Goal: Information Seeking & Learning: Understand process/instructions

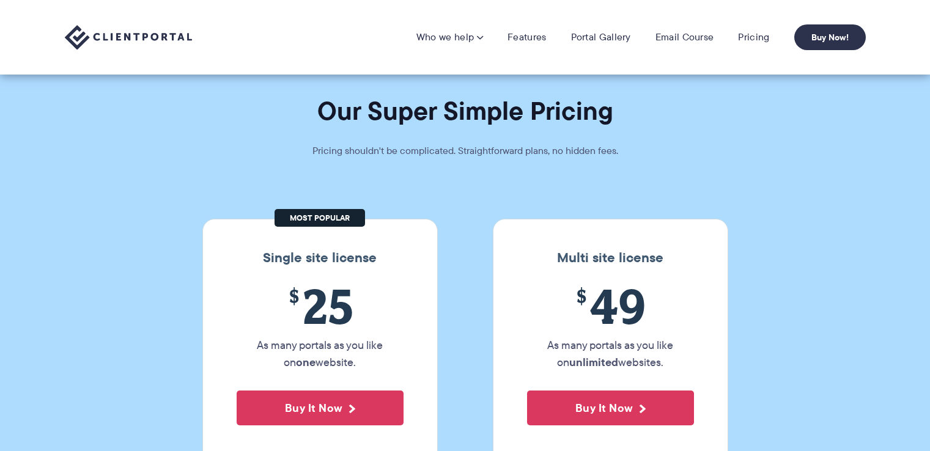
scroll to position [61, 0]
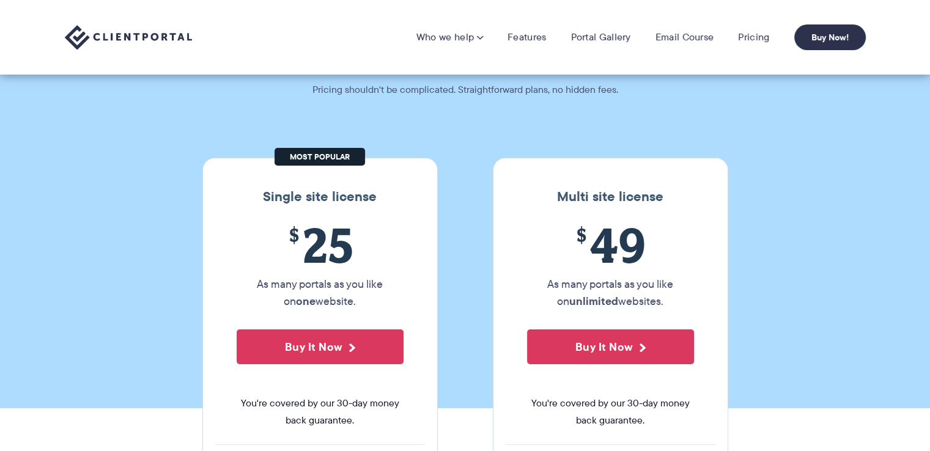
click at [538, 35] on link "Features" at bounding box center [526, 37] width 39 height 12
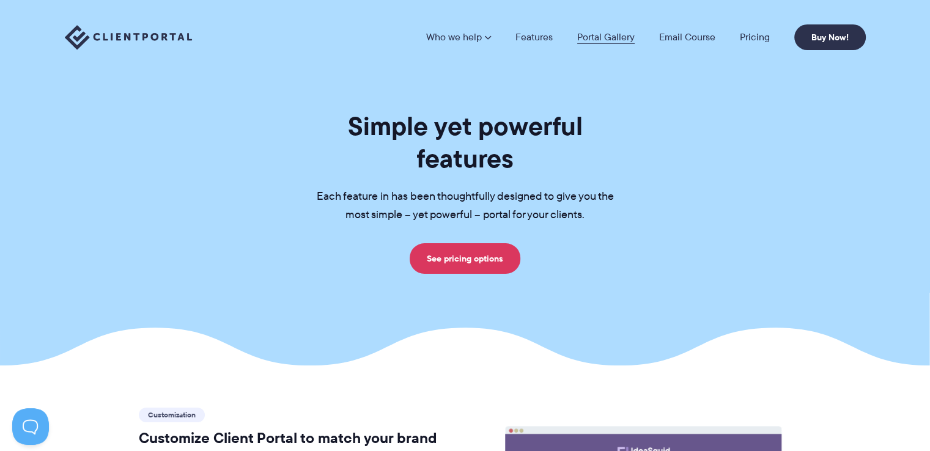
click at [617, 34] on link "Portal Gallery" at bounding box center [605, 37] width 57 height 10
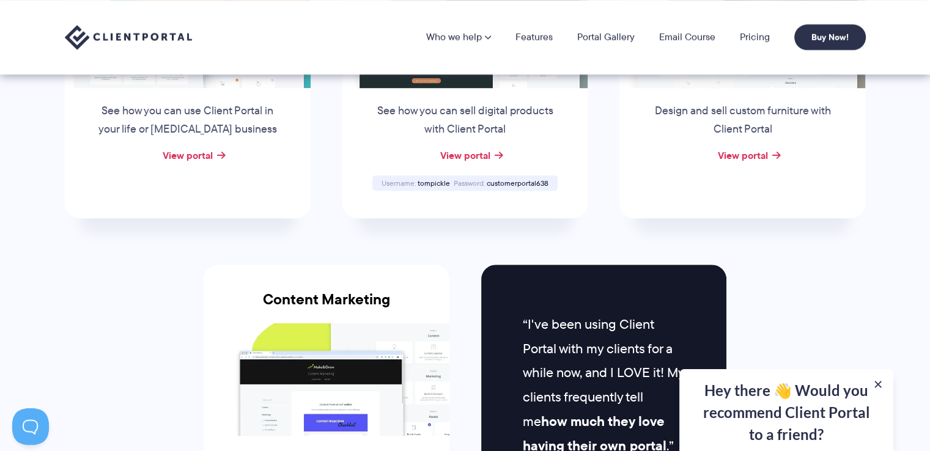
scroll to position [978, 0]
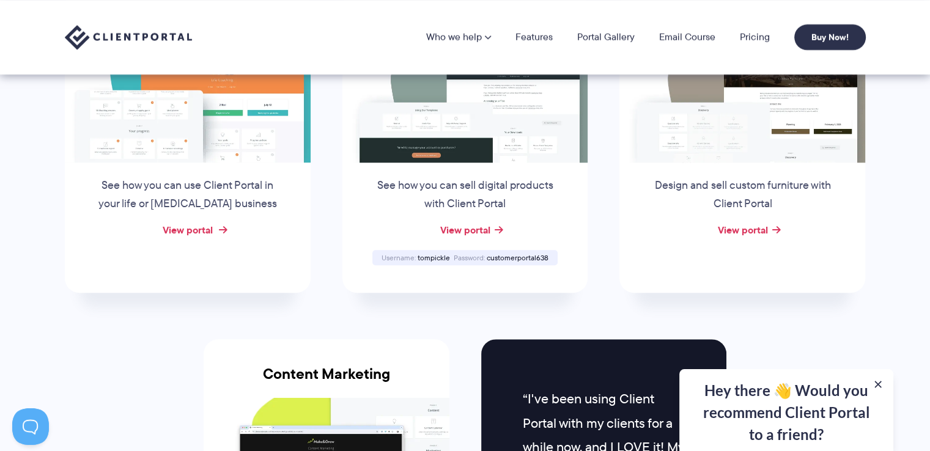
click at [194, 227] on link "View portal" at bounding box center [188, 229] width 50 height 15
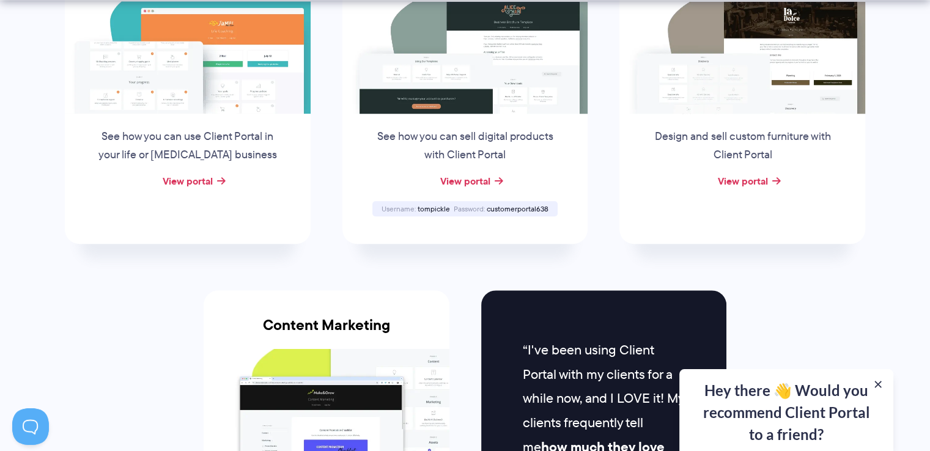
scroll to position [1161, 0]
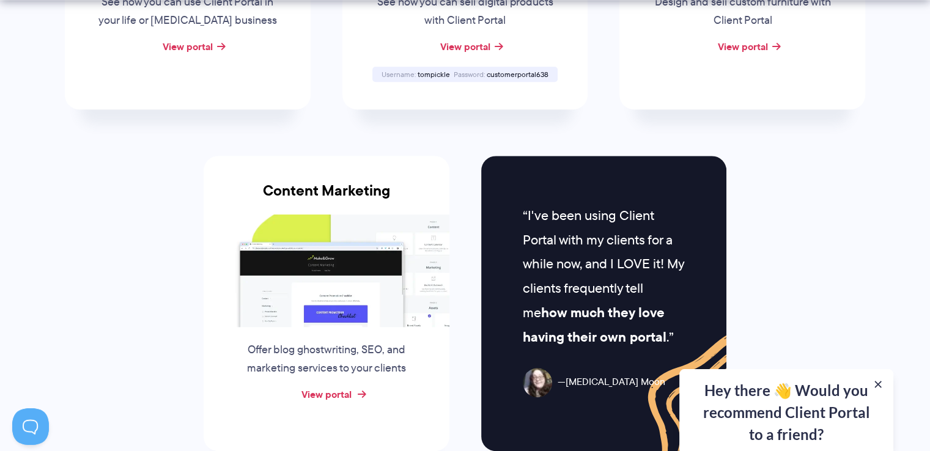
click at [322, 387] on link "View portal" at bounding box center [326, 394] width 50 height 15
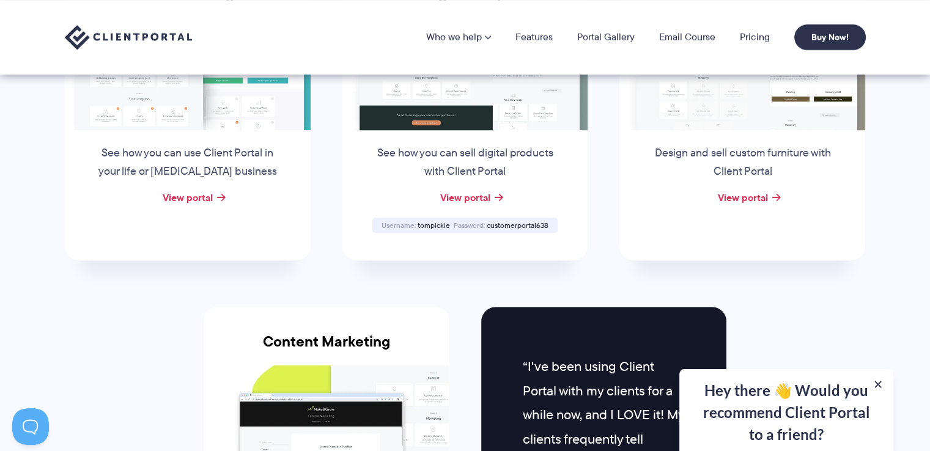
scroll to position [978, 0]
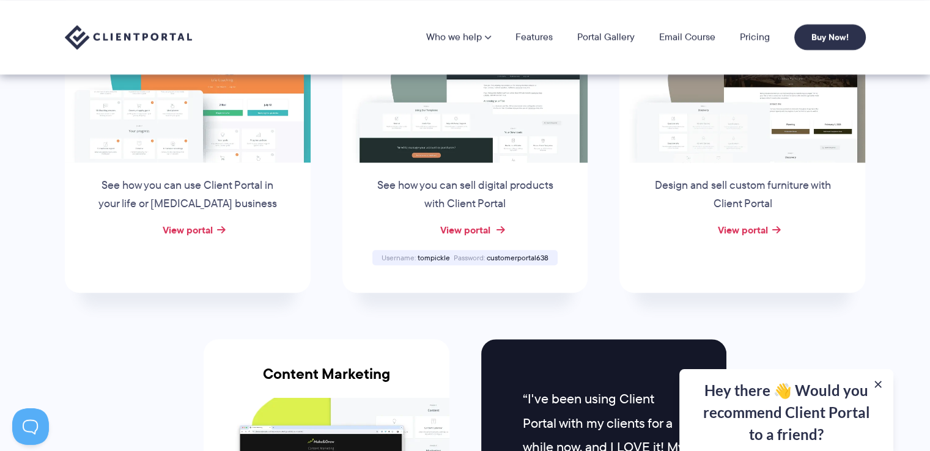
click at [468, 228] on link "View portal" at bounding box center [464, 229] width 50 height 15
drag, startPoint x: 550, startPoint y: 254, endPoint x: 487, endPoint y: 257, distance: 63.0
click at [487, 257] on div "Username tompickle Password customerportal638" at bounding box center [464, 257] width 185 height 15
copy span "customerportal638"
click at [749, 227] on link "View portal" at bounding box center [742, 229] width 50 height 15
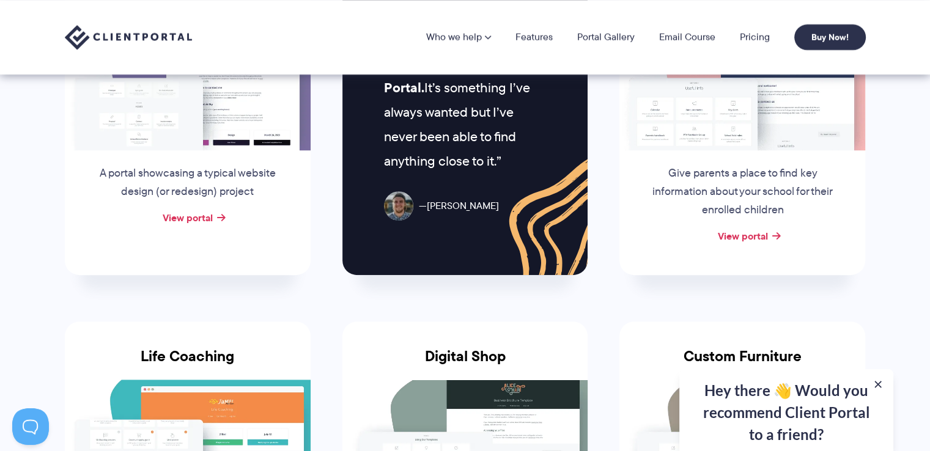
scroll to position [611, 0]
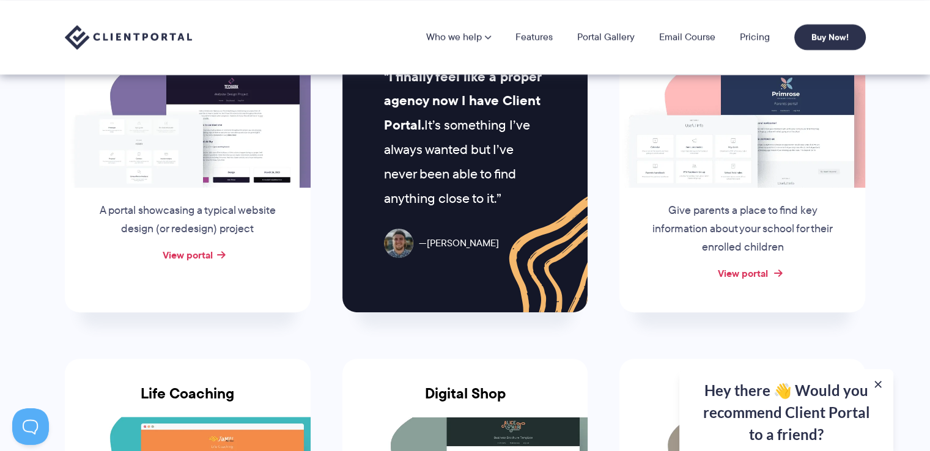
click at [753, 273] on link "View portal" at bounding box center [742, 273] width 50 height 15
click at [199, 250] on link "View portal" at bounding box center [188, 255] width 50 height 15
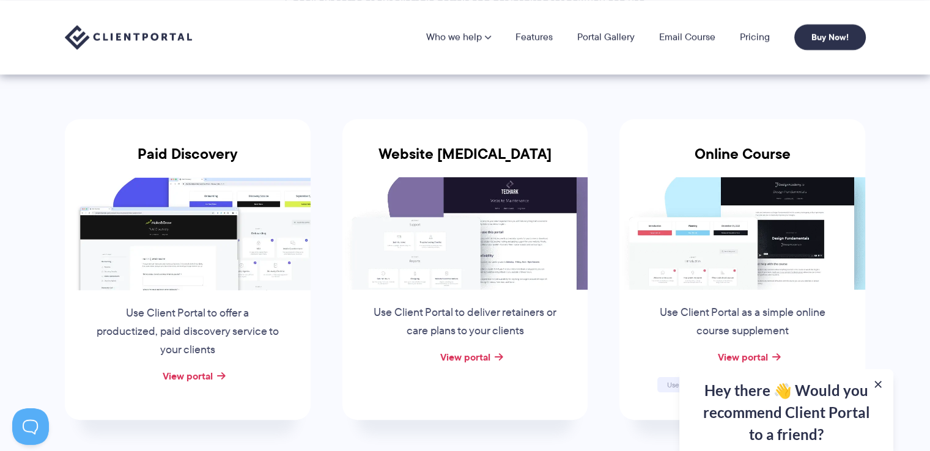
scroll to position [183, 0]
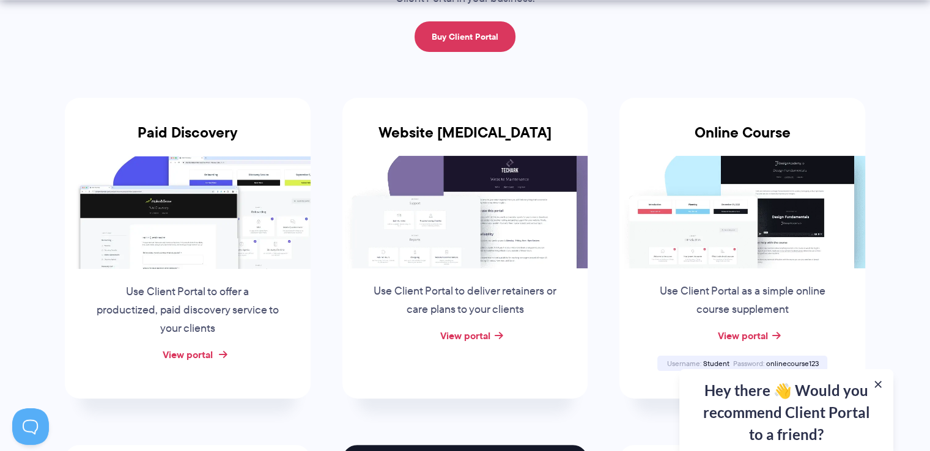
click at [186, 353] on link "View portal" at bounding box center [188, 354] width 50 height 15
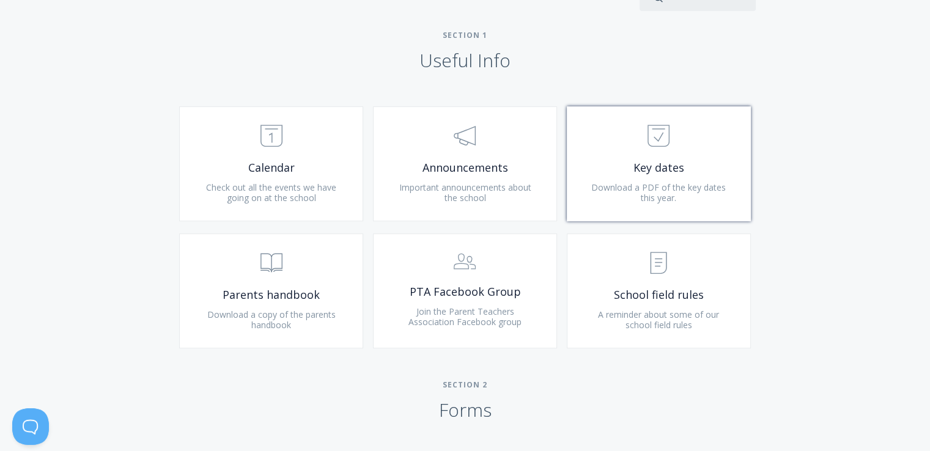
click at [647, 196] on span "Download a PDF of the key dates this year." at bounding box center [658, 193] width 134 height 23
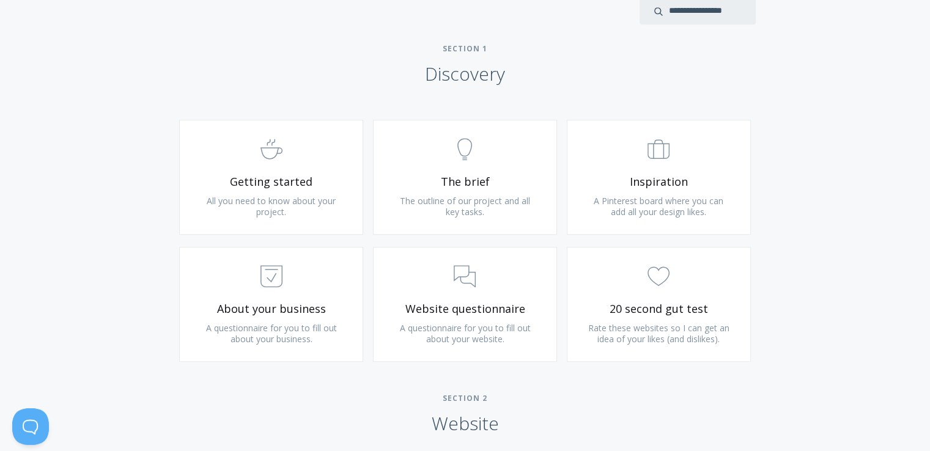
scroll to position [734, 0]
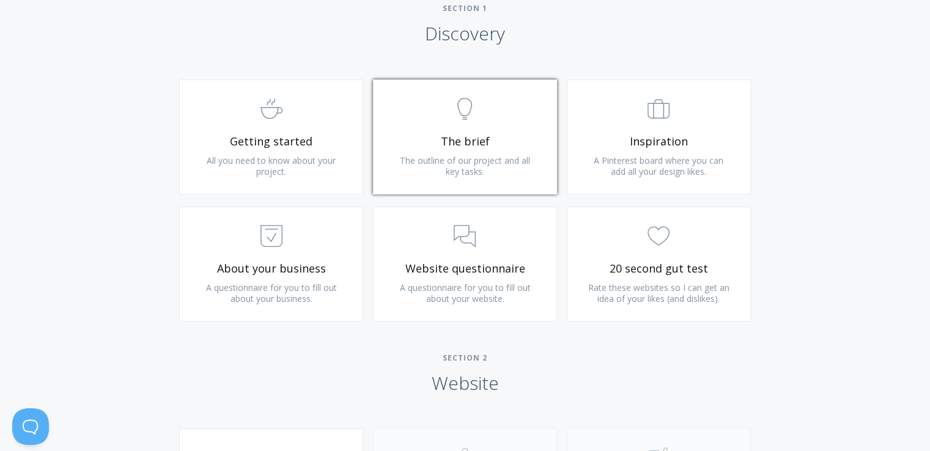
click at [419, 155] on span "The outline of our project and all key tasks." at bounding box center [465, 166] width 130 height 23
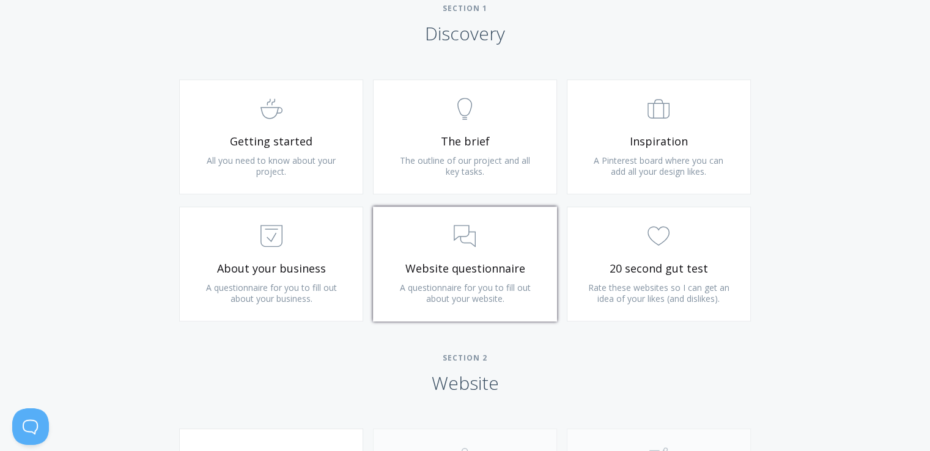
click at [470, 270] on span "Website questionnaire" at bounding box center [465, 269] width 146 height 14
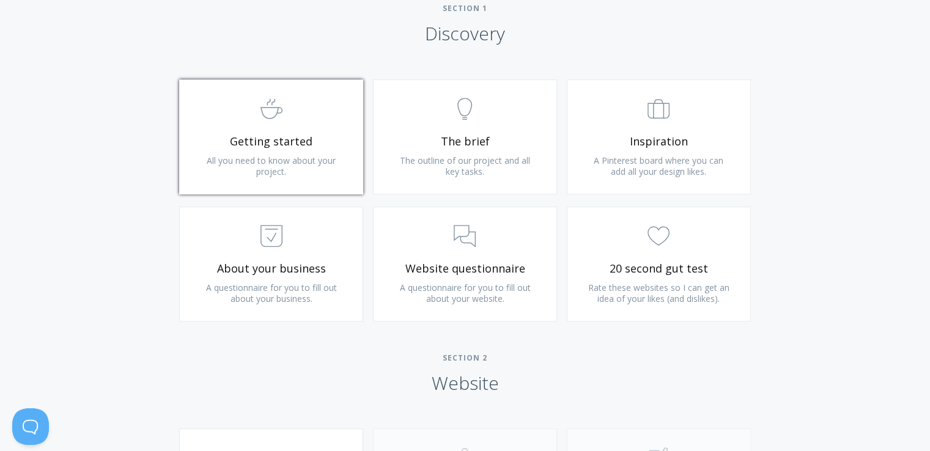
click at [276, 157] on span "All you need to know about your project." at bounding box center [271, 166] width 129 height 23
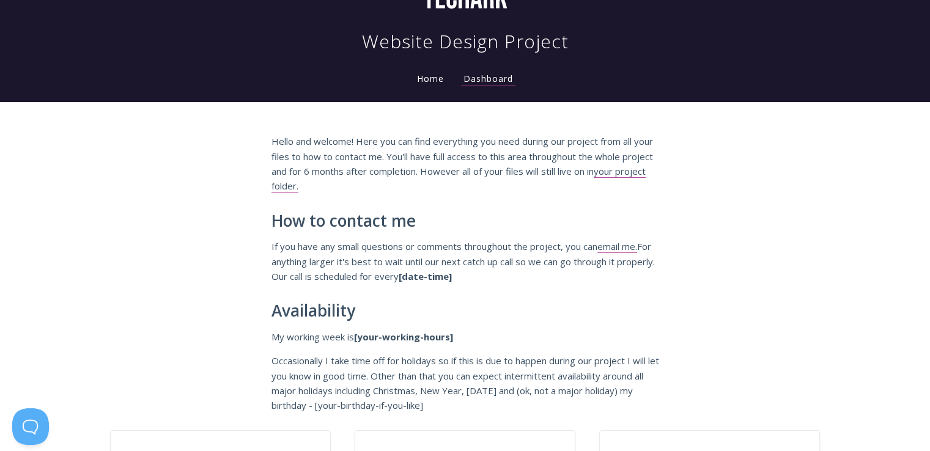
scroll to position [61, 0]
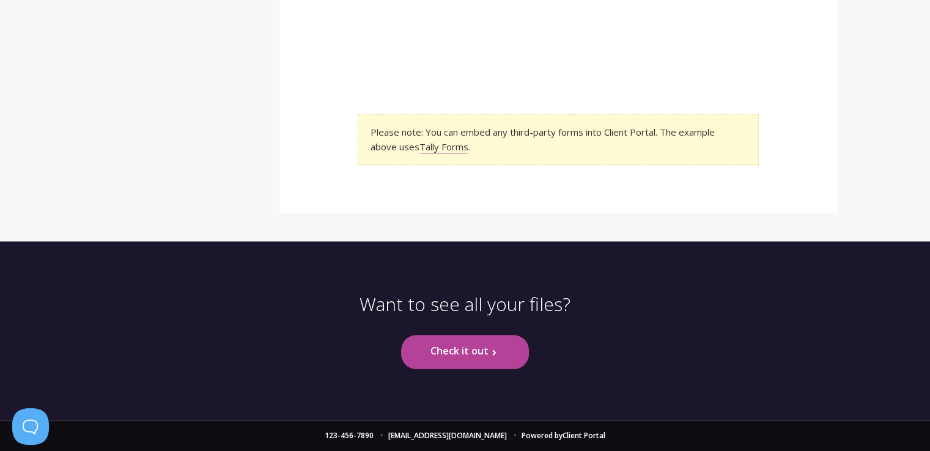
scroll to position [226, 0]
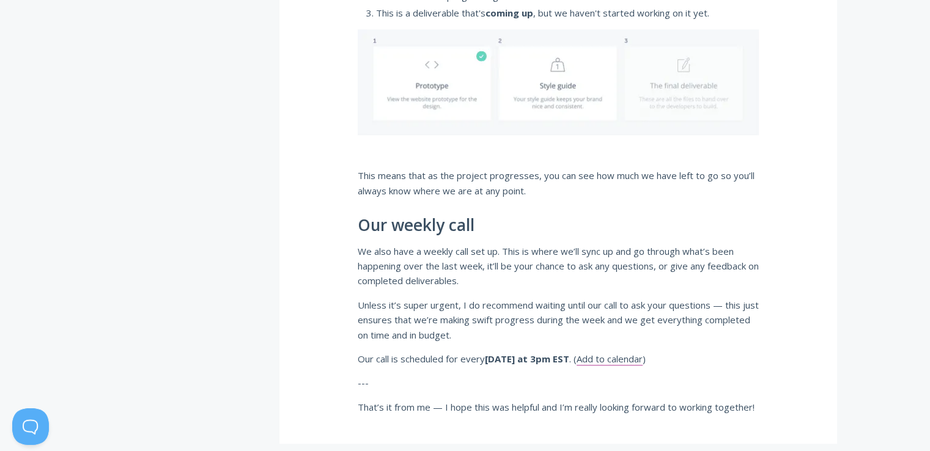
scroll to position [734, 0]
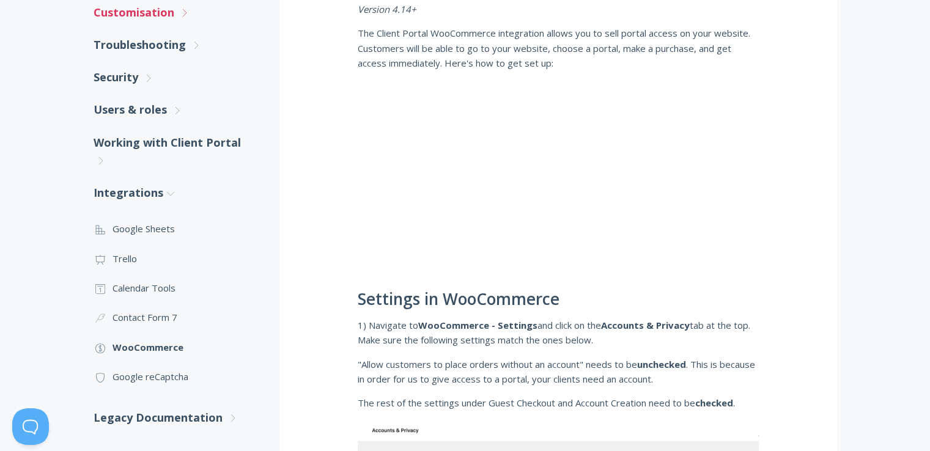
scroll to position [122, 0]
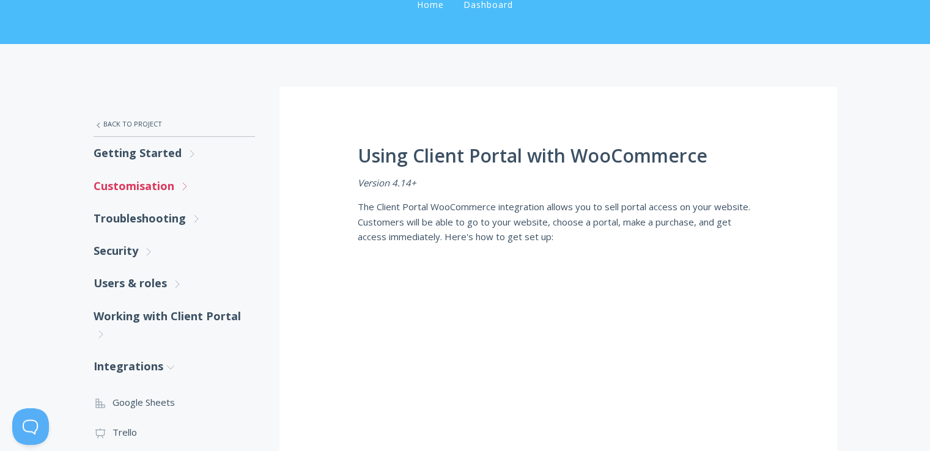
click at [140, 189] on link "Customisation .st0{fill:none;stroke:#000000;stroke-width:2;stroke-miterlimit:10…" at bounding box center [174, 186] width 161 height 32
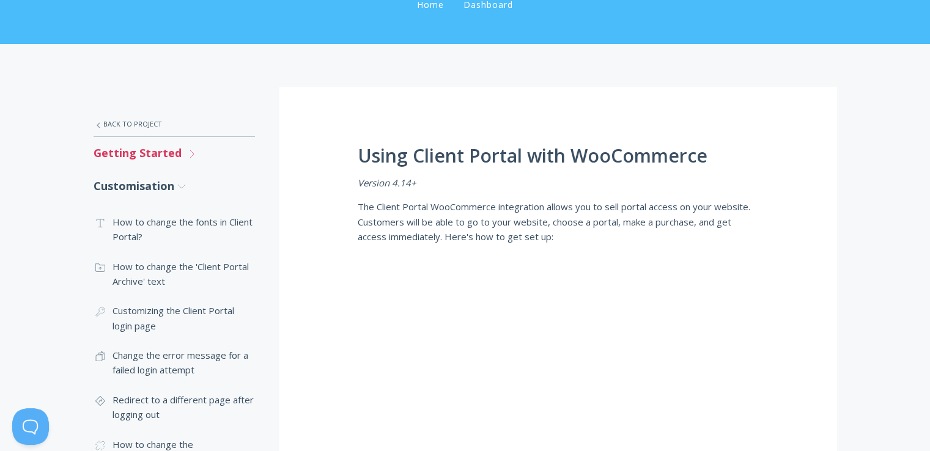
click at [165, 152] on link "Getting Started .st0{fill:none;stroke:#000000;stroke-width:2;stroke-miterlimit:…" at bounding box center [174, 153] width 161 height 32
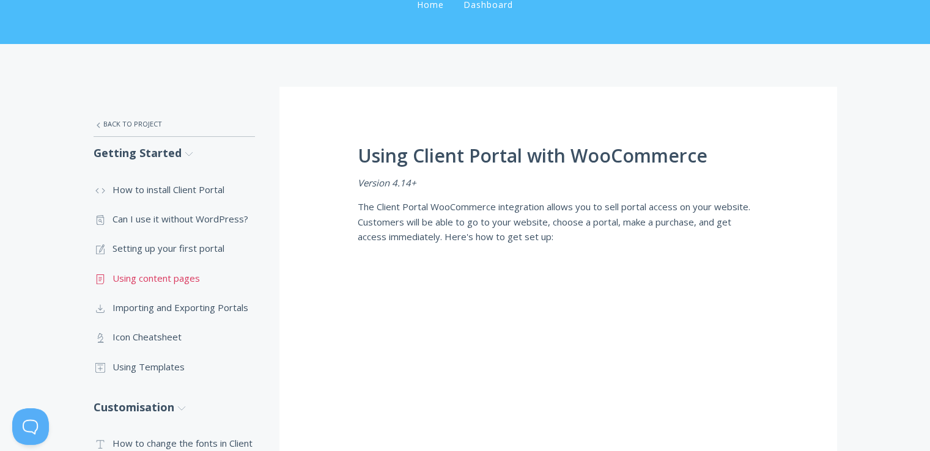
click at [168, 279] on link ".st0{fill:none;stroke:#000000;stroke-width:2;stroke-miterlimit:10;} Untitled-15…" at bounding box center [174, 277] width 161 height 29
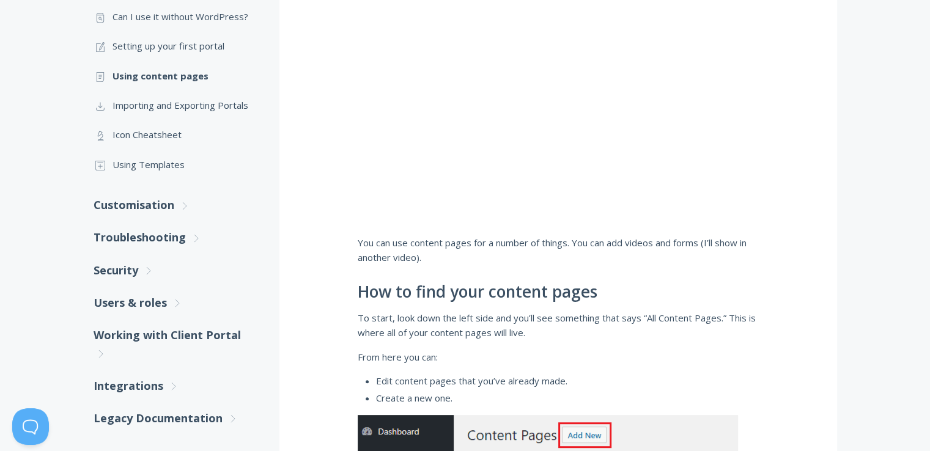
scroll to position [232, 0]
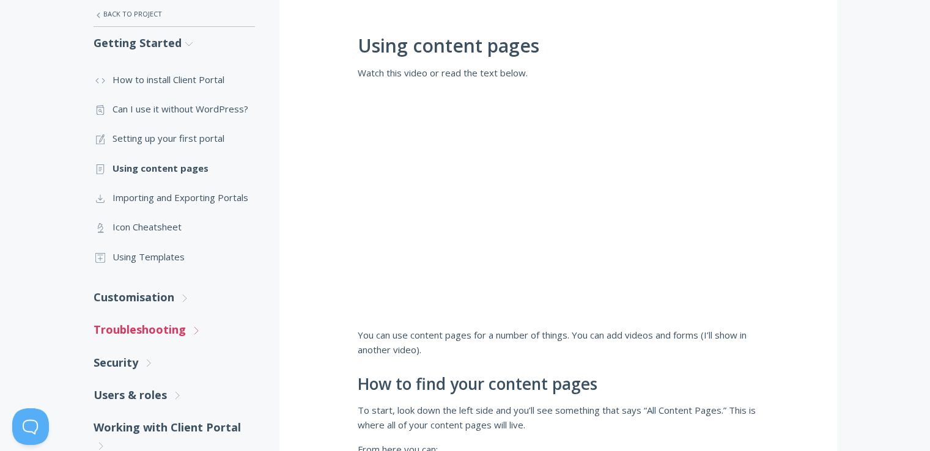
click at [161, 327] on link "Troubleshooting .st0{fill:none;stroke:#000000;stroke-width:2;stroke-miterlimit:…" at bounding box center [174, 330] width 161 height 32
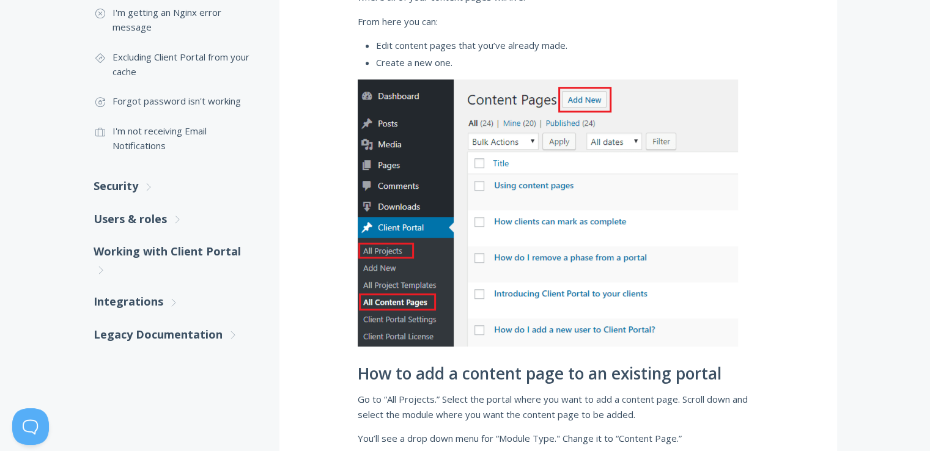
scroll to position [721, 0]
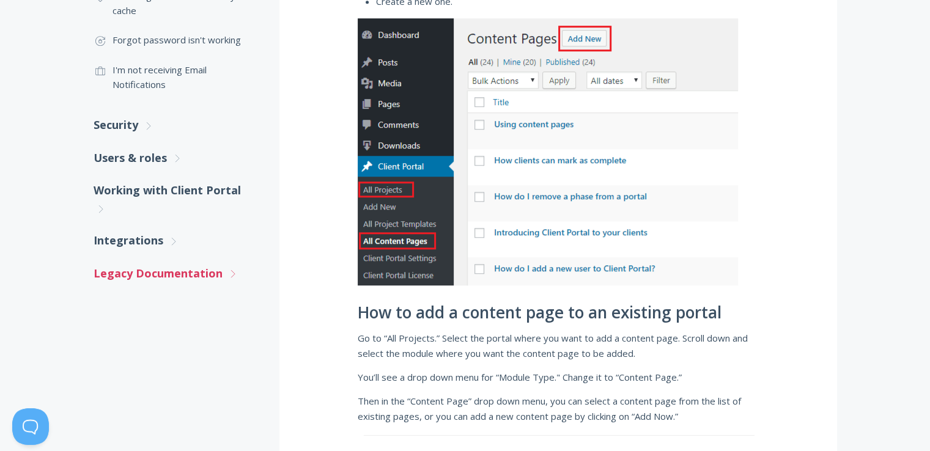
click at [196, 267] on link "Legacy Documentation .st0{fill:none;stroke:#000000;stroke-width:2;stroke-miterl…" at bounding box center [174, 273] width 161 height 32
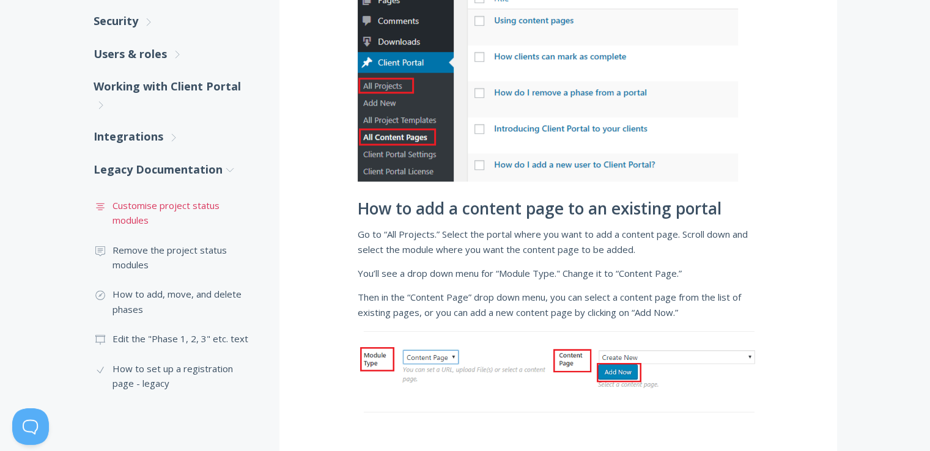
scroll to position [844, 0]
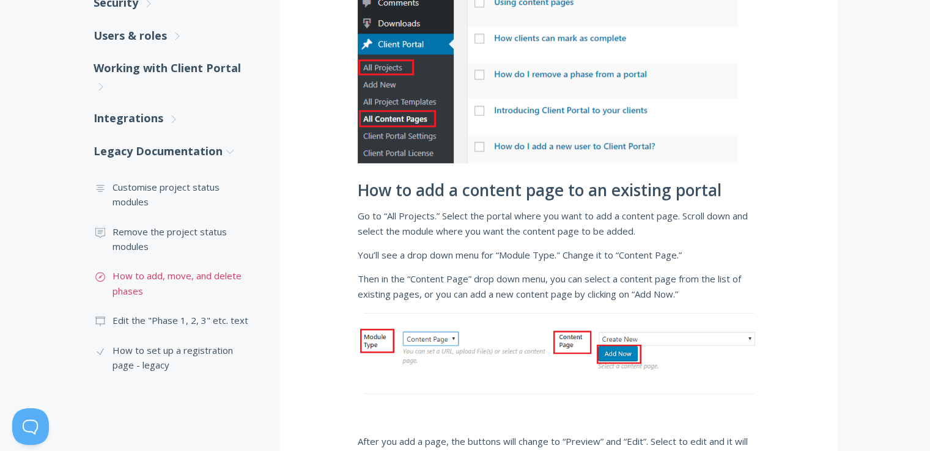
click at [223, 276] on link ".st0{fill:none;stroke:#000000;stroke-width:2;stroke-miterlimit:10;} Untitled-18…" at bounding box center [174, 283] width 161 height 45
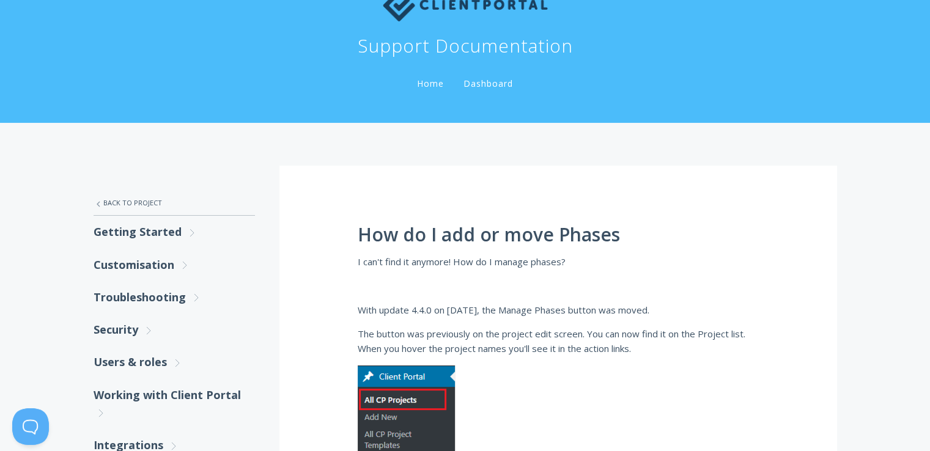
scroll to position [122, 0]
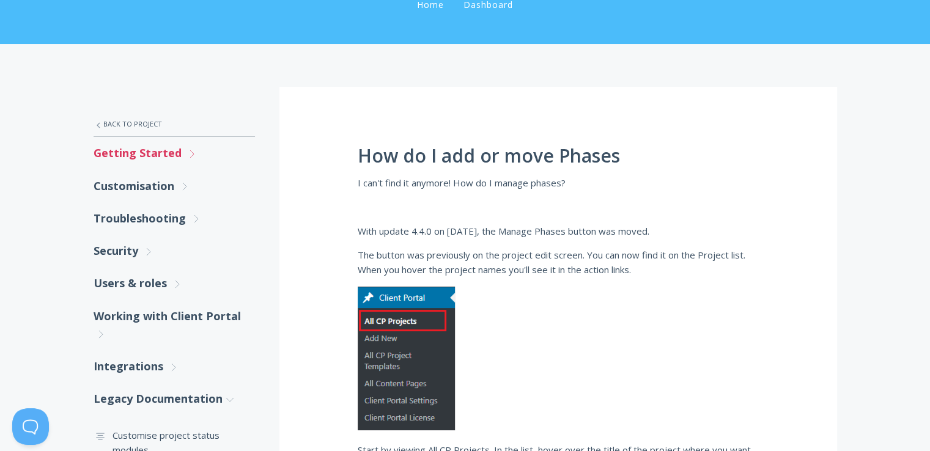
click at [137, 160] on link "Getting Started .st0{fill:none;stroke:#000000;stroke-width:2;stroke-miterlimit:…" at bounding box center [174, 153] width 161 height 32
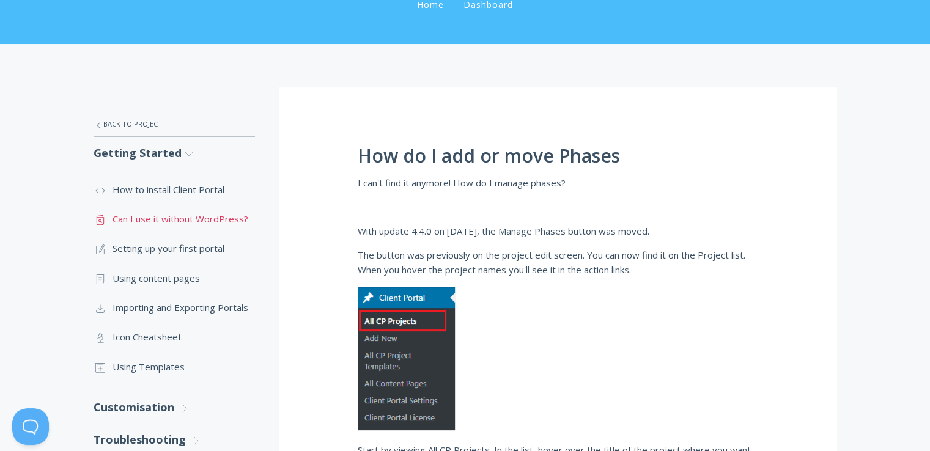
click at [147, 218] on link ".st0{fill:none;stroke:#000000;stroke-width:2;stroke-miterlimit:10;} Untitled-13…" at bounding box center [174, 218] width 161 height 29
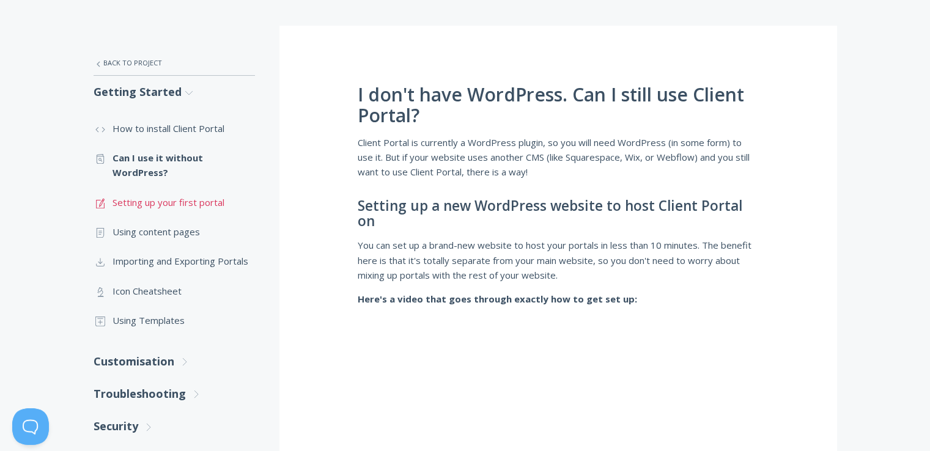
click at [150, 201] on link ".st0{fill:none;stroke:#000000;stroke-width:2;stroke-miterlimit:10;} 1. General …" at bounding box center [174, 202] width 161 height 29
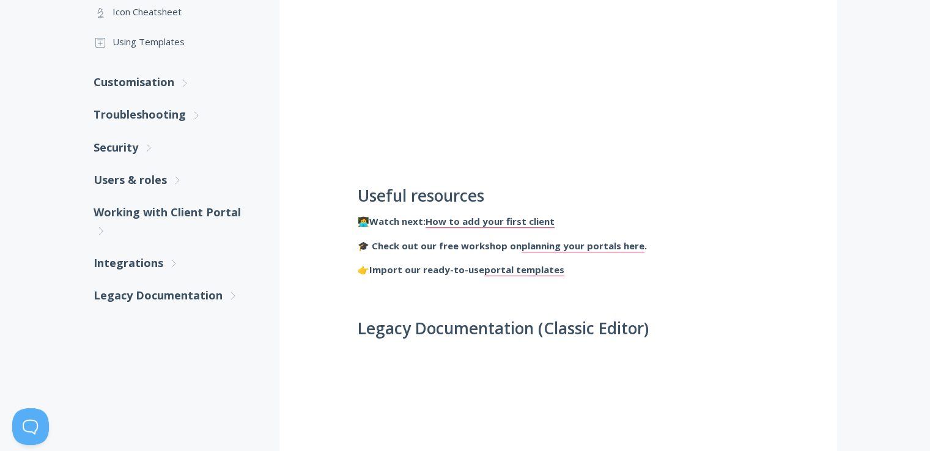
scroll to position [245, 0]
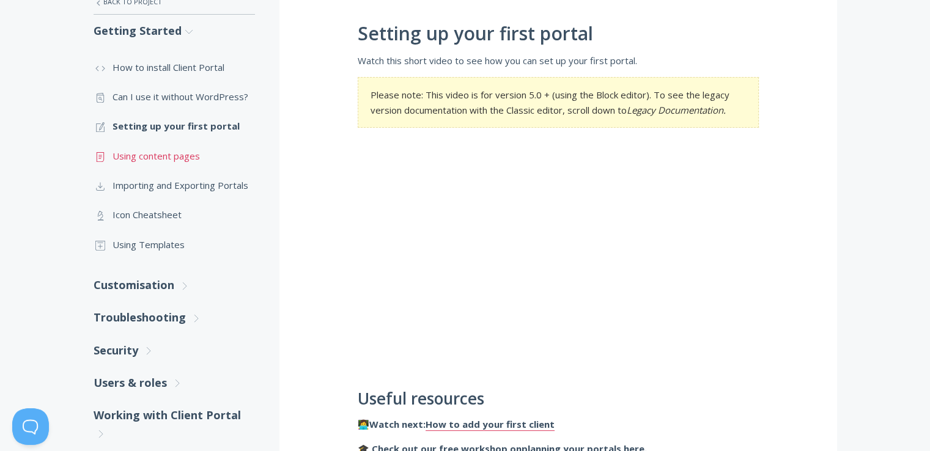
click at [178, 155] on link ".st0{fill:none;stroke:#000000;stroke-width:2;stroke-miterlimit:10;} Untitled-15…" at bounding box center [174, 155] width 161 height 29
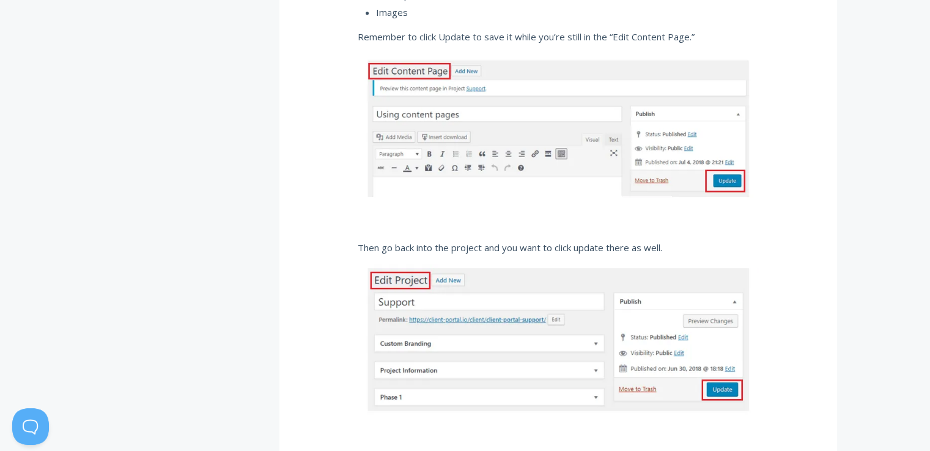
scroll to position [1528, 0]
